Goal: Task Accomplishment & Management: Use online tool/utility

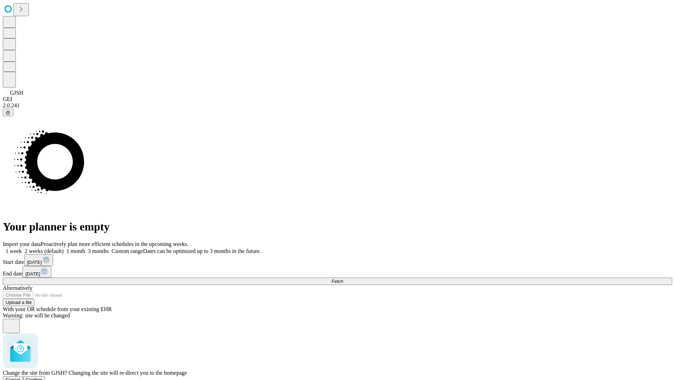
click at [43, 377] on span "Confirm" at bounding box center [34, 379] width 17 height 5
click at [22, 248] on label "1 week" at bounding box center [12, 251] width 19 height 6
click at [343, 278] on span "Fetch" at bounding box center [338, 280] width 12 height 5
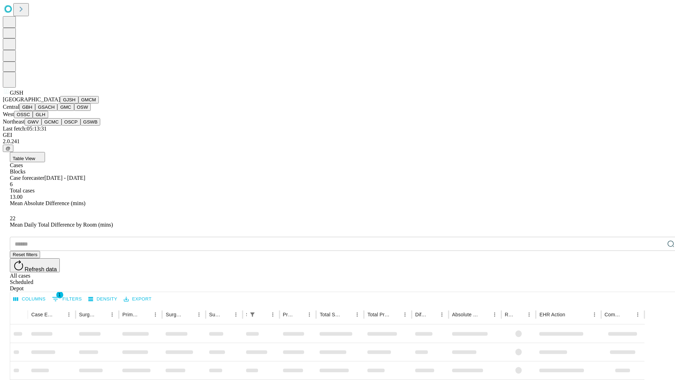
click at [78, 103] on button "GMCM" at bounding box center [88, 99] width 20 height 7
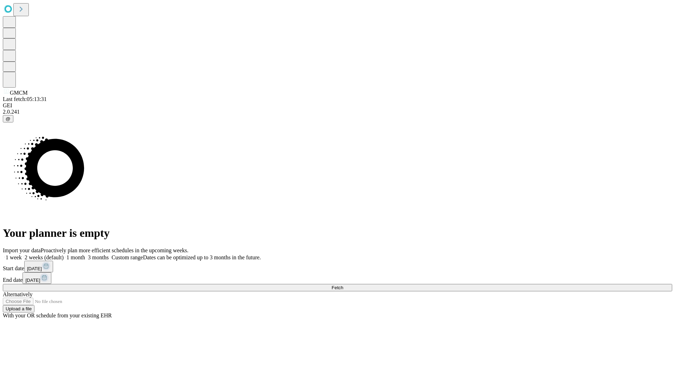
click at [22, 254] on label "1 week" at bounding box center [12, 257] width 19 height 6
click at [343, 285] on span "Fetch" at bounding box center [338, 287] width 12 height 5
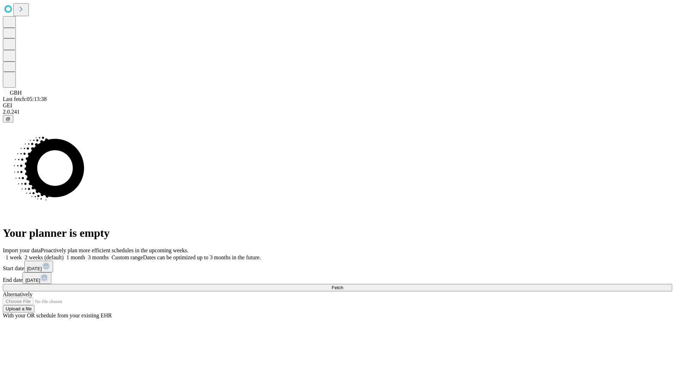
click at [22, 254] on label "1 week" at bounding box center [12, 257] width 19 height 6
click at [343, 285] on span "Fetch" at bounding box center [338, 287] width 12 height 5
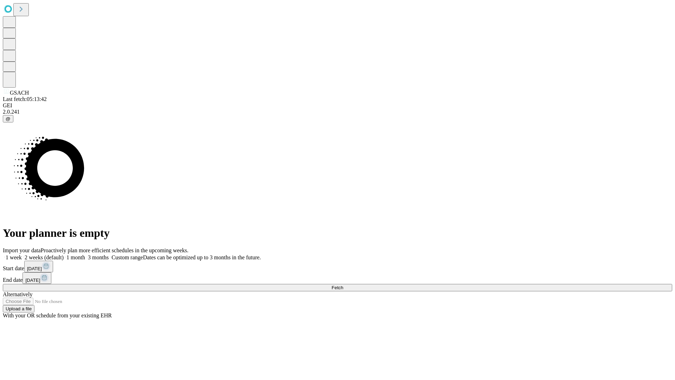
click at [343, 285] on span "Fetch" at bounding box center [338, 287] width 12 height 5
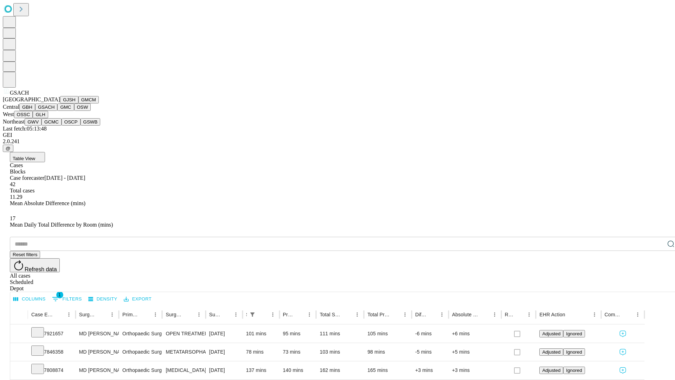
click at [57, 111] on button "GMC" at bounding box center [65, 106] width 17 height 7
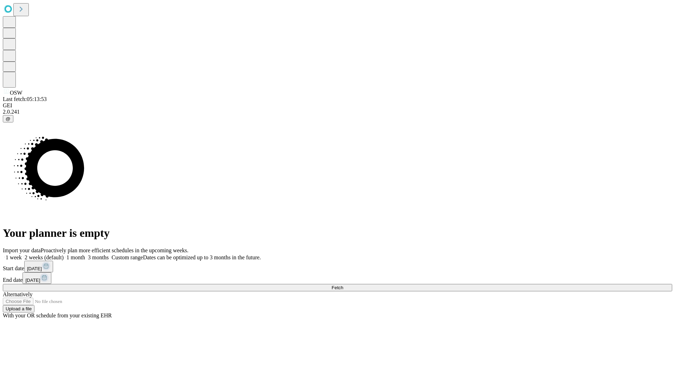
click at [22, 254] on label "1 week" at bounding box center [12, 257] width 19 height 6
click at [343, 285] on span "Fetch" at bounding box center [338, 287] width 12 height 5
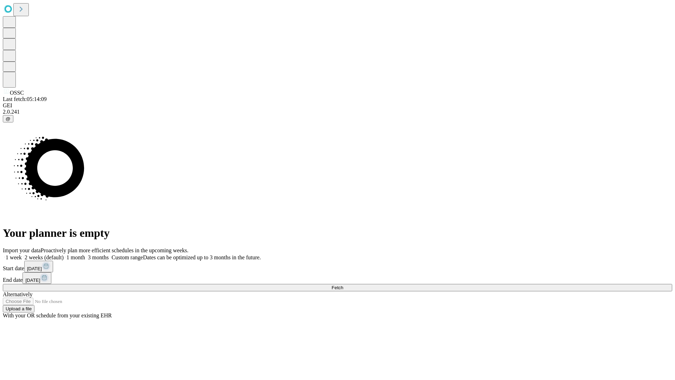
click at [22, 254] on label "1 week" at bounding box center [12, 257] width 19 height 6
click at [343, 285] on span "Fetch" at bounding box center [338, 287] width 12 height 5
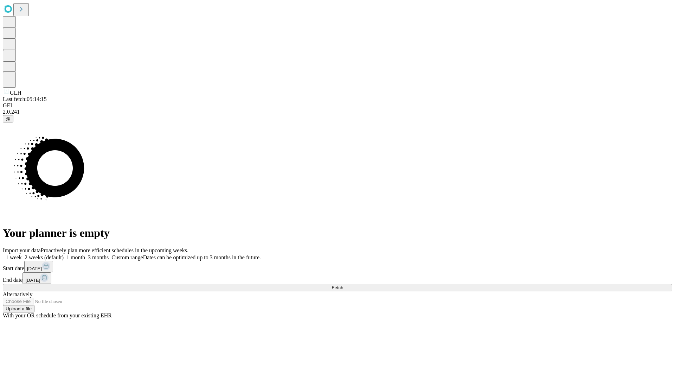
click at [22, 254] on label "1 week" at bounding box center [12, 257] width 19 height 6
click at [343, 285] on span "Fetch" at bounding box center [338, 287] width 12 height 5
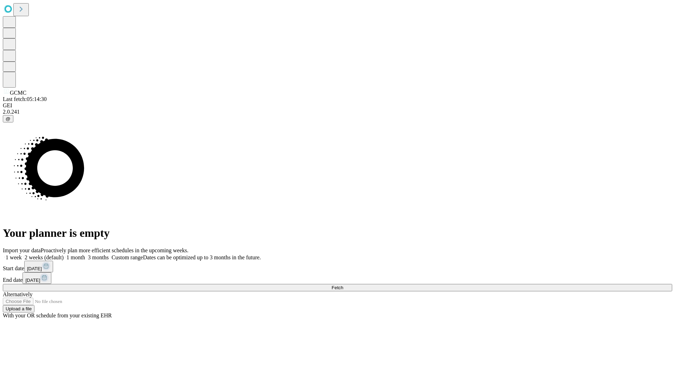
click at [22, 254] on label "1 week" at bounding box center [12, 257] width 19 height 6
click at [343, 285] on span "Fetch" at bounding box center [338, 287] width 12 height 5
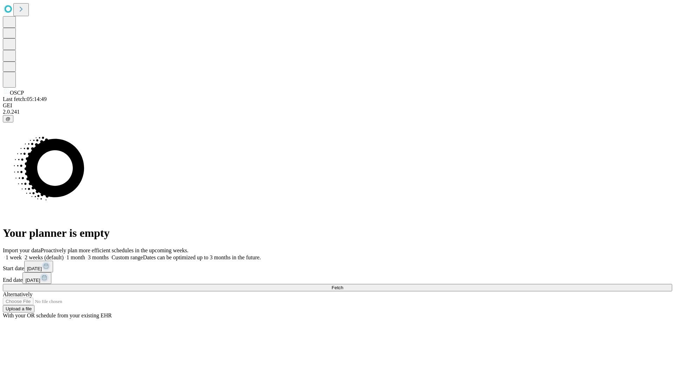
click at [22, 254] on label "1 week" at bounding box center [12, 257] width 19 height 6
click at [343, 285] on span "Fetch" at bounding box center [338, 287] width 12 height 5
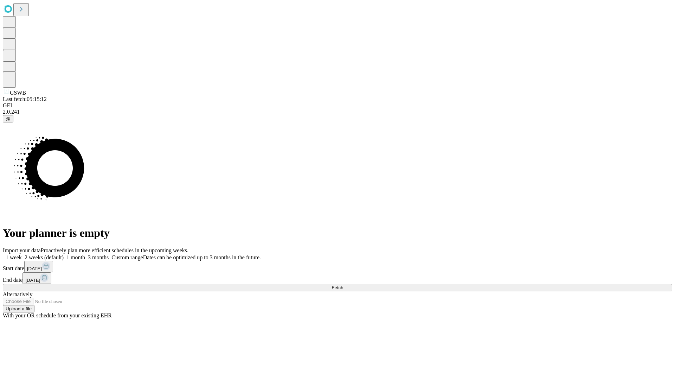
click at [22, 254] on label "1 week" at bounding box center [12, 257] width 19 height 6
click at [343, 285] on span "Fetch" at bounding box center [338, 287] width 12 height 5
